Goal: Navigation & Orientation: Find specific page/section

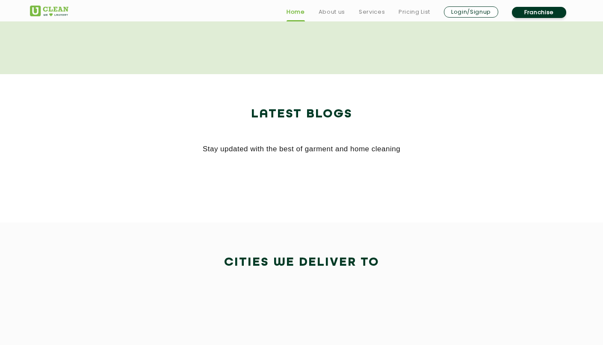
scroll to position [1804, 0]
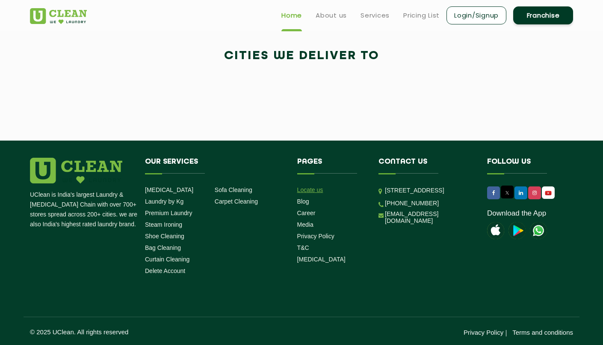
click at [309, 189] on link "Locate us" at bounding box center [310, 189] width 26 height 7
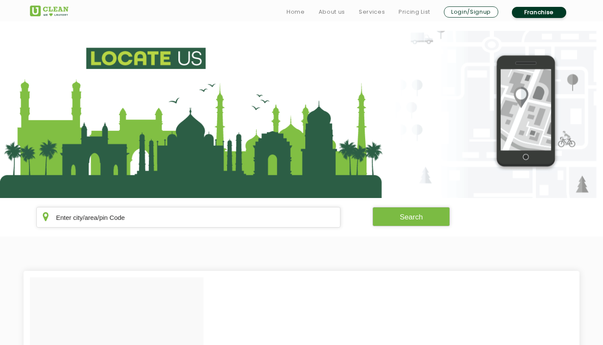
scroll to position [9, 0]
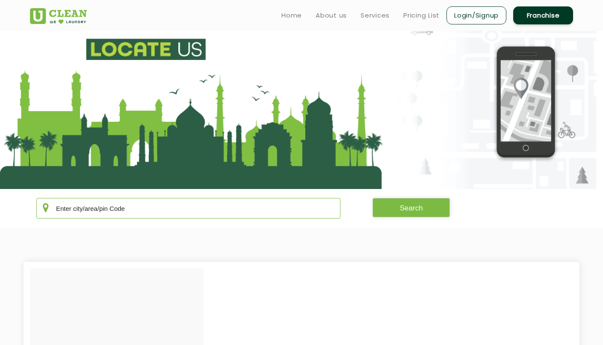
click at [99, 206] on input "text" at bounding box center [188, 208] width 304 height 21
click at [112, 211] on input "text" at bounding box center [188, 208] width 304 height 21
paste input "Barmer"
type input "Barmer"
click at [388, 208] on button "Search" at bounding box center [412, 207] width 78 height 19
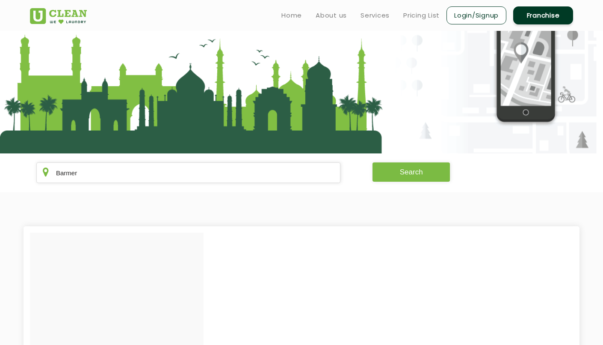
scroll to position [39, 0]
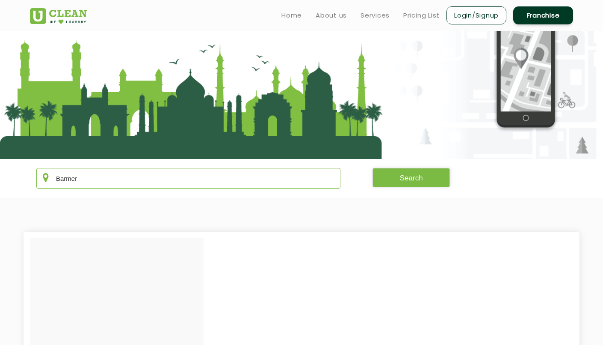
click at [162, 173] on input "Barmer" at bounding box center [188, 178] width 304 height 21
